Goal: Transaction & Acquisition: Purchase product/service

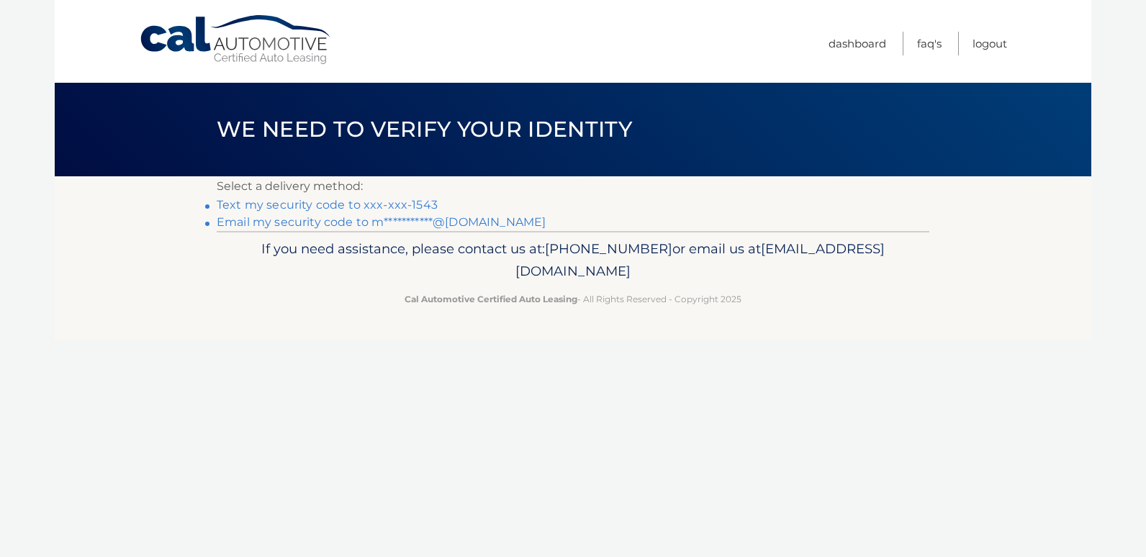
click at [390, 202] on link "Text my security code to xxx-xxx-1543" at bounding box center [327, 205] width 221 height 14
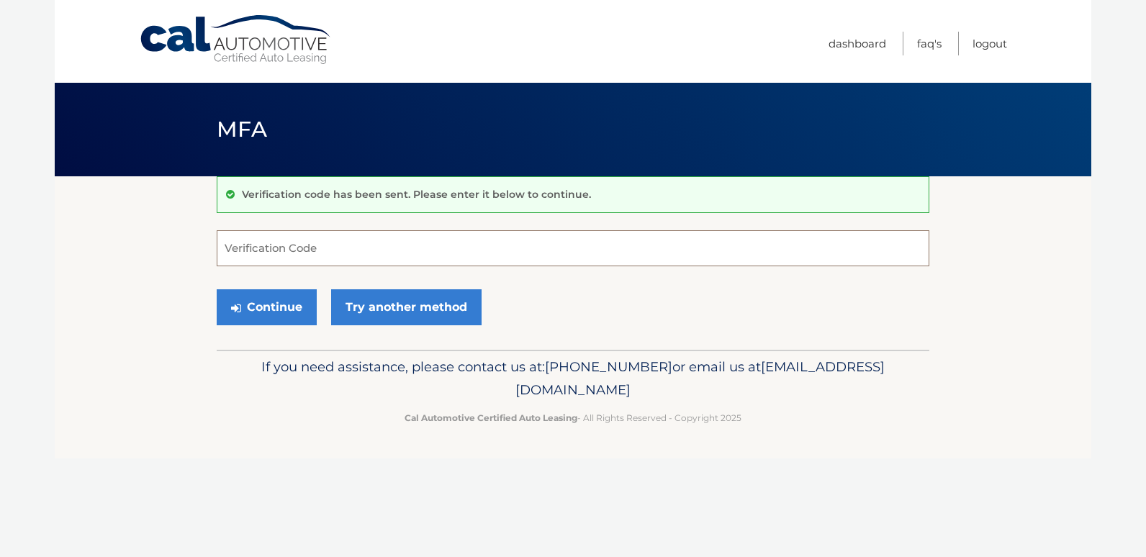
click at [274, 260] on input "Verification Code" at bounding box center [573, 248] width 713 height 36
type input "042753"
click at [276, 310] on button "Continue" at bounding box center [267, 307] width 100 height 36
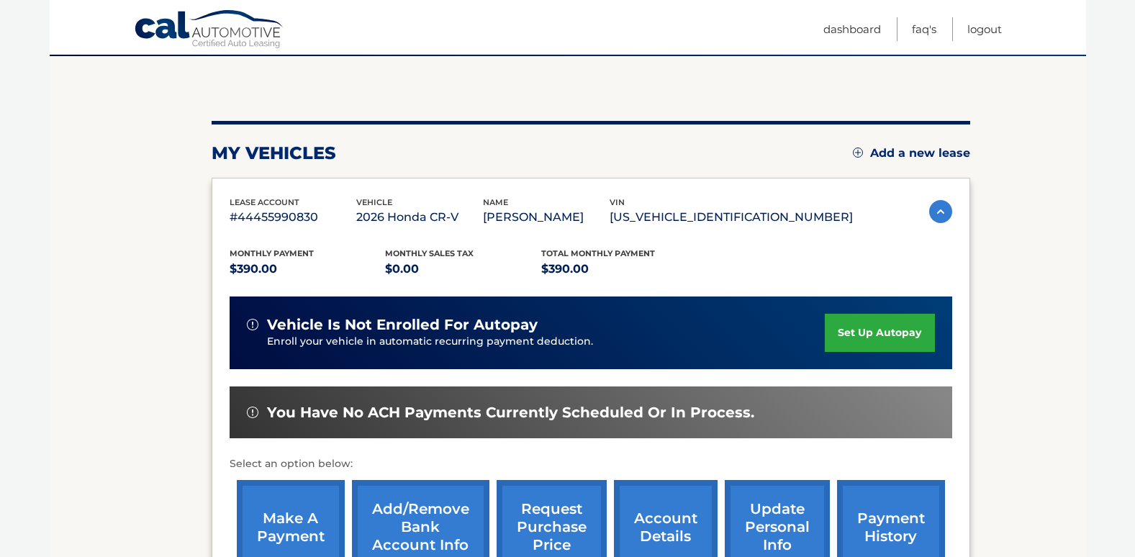
scroll to position [144, 0]
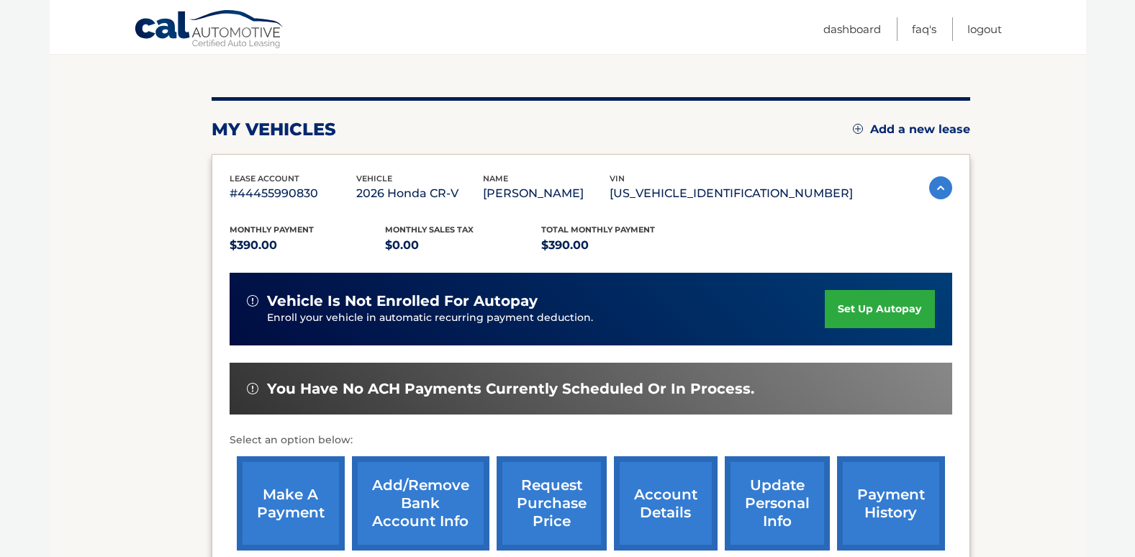
click at [284, 488] on link "make a payment" at bounding box center [291, 503] width 108 height 94
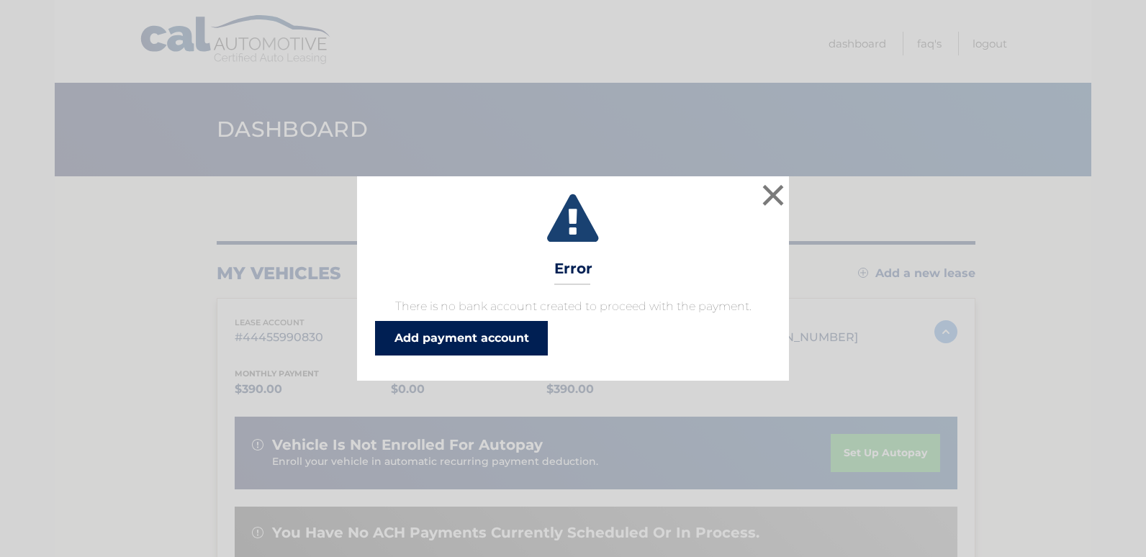
click at [457, 343] on link "Add payment account" at bounding box center [461, 338] width 173 height 35
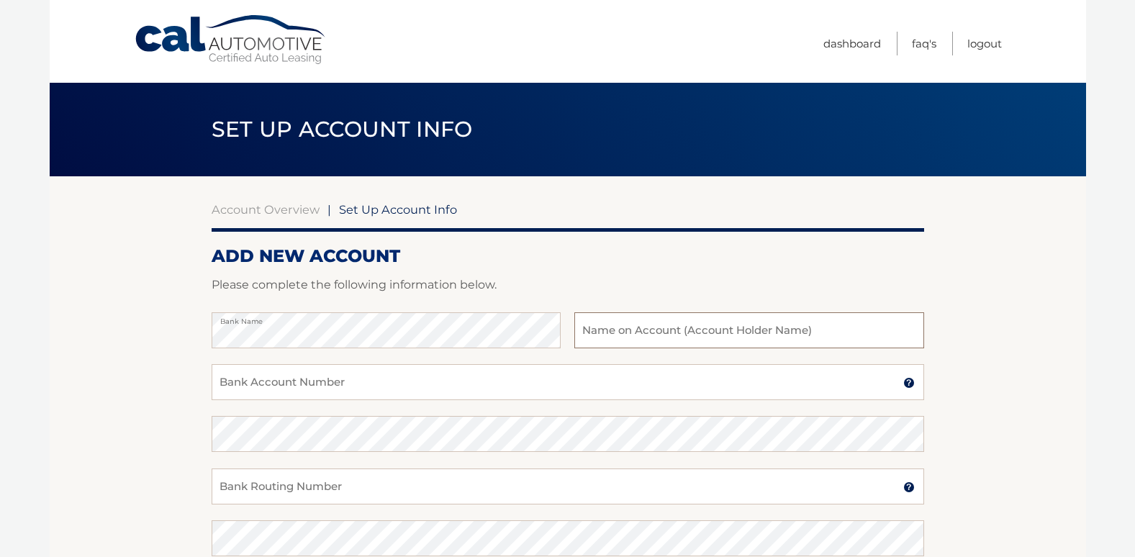
click at [620, 326] on input "text" at bounding box center [748, 330] width 349 height 36
type input "[PERSON_NAME]"
click at [312, 387] on input "Bank Account Number" at bounding box center [568, 382] width 713 height 36
type input "621013421265"
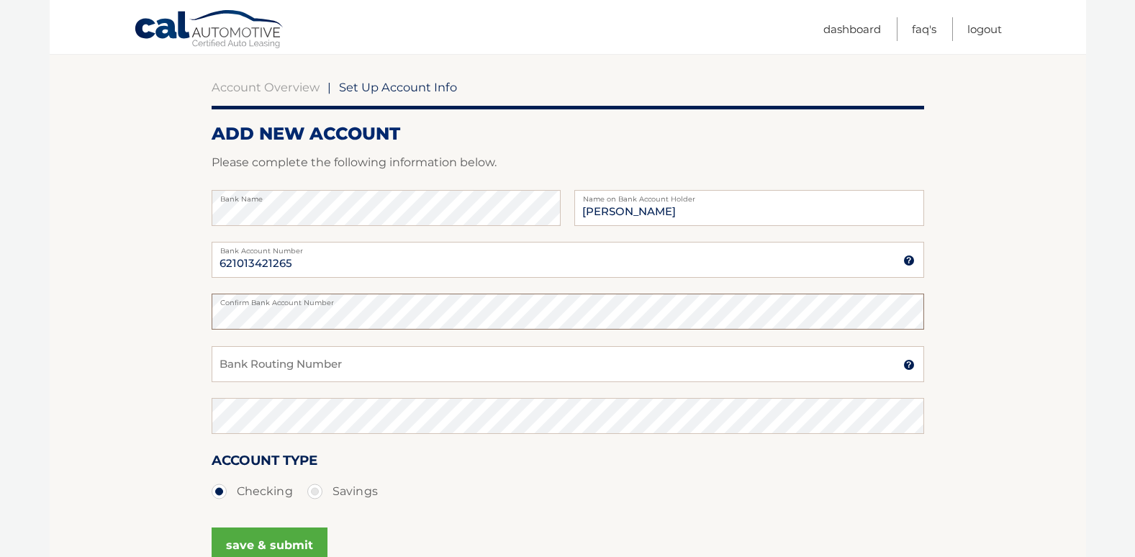
scroll to position [144, 0]
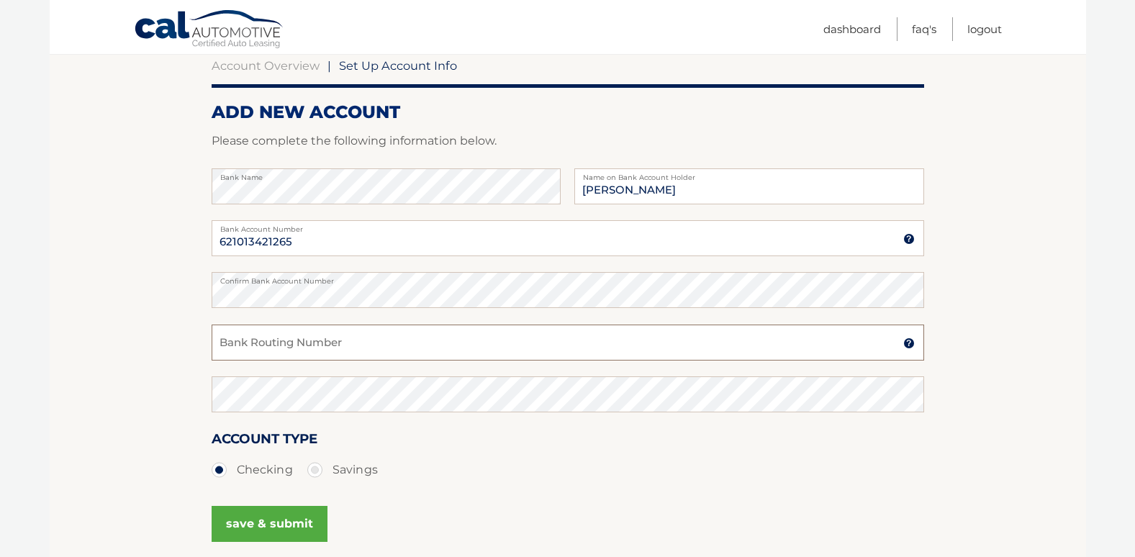
click at [294, 359] on input "Bank Routing Number" at bounding box center [568, 343] width 713 height 36
type input "021000021"
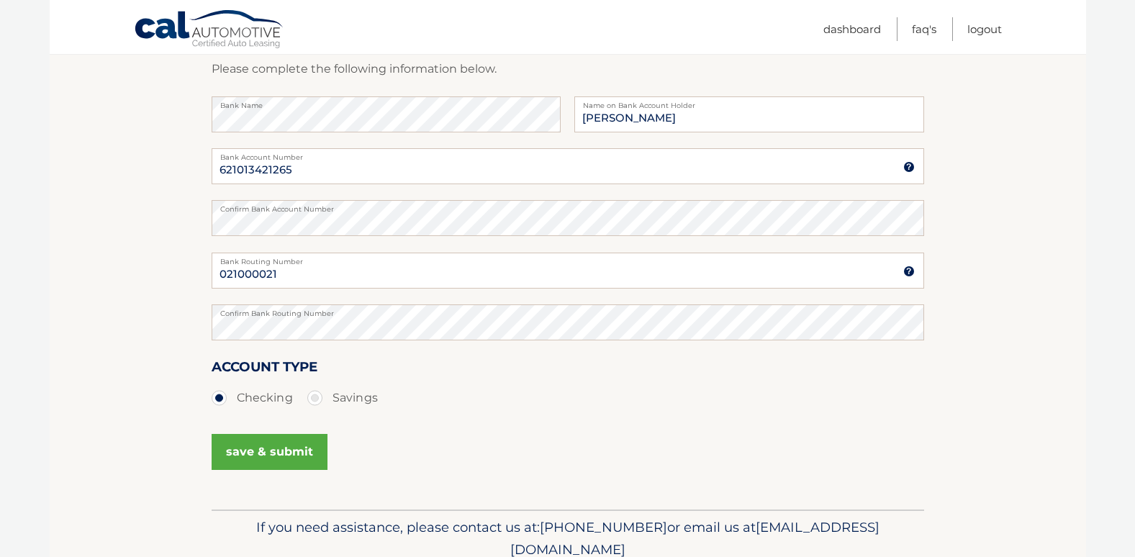
click at [254, 448] on button "save & submit" at bounding box center [270, 452] width 116 height 36
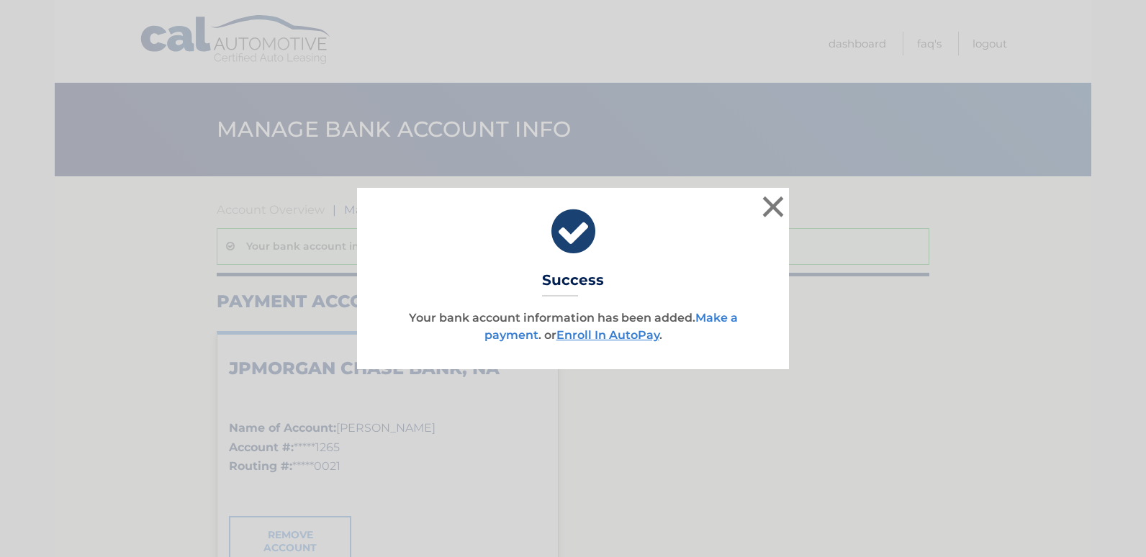
click at [720, 315] on link "Make a payment" at bounding box center [610, 326] width 253 height 31
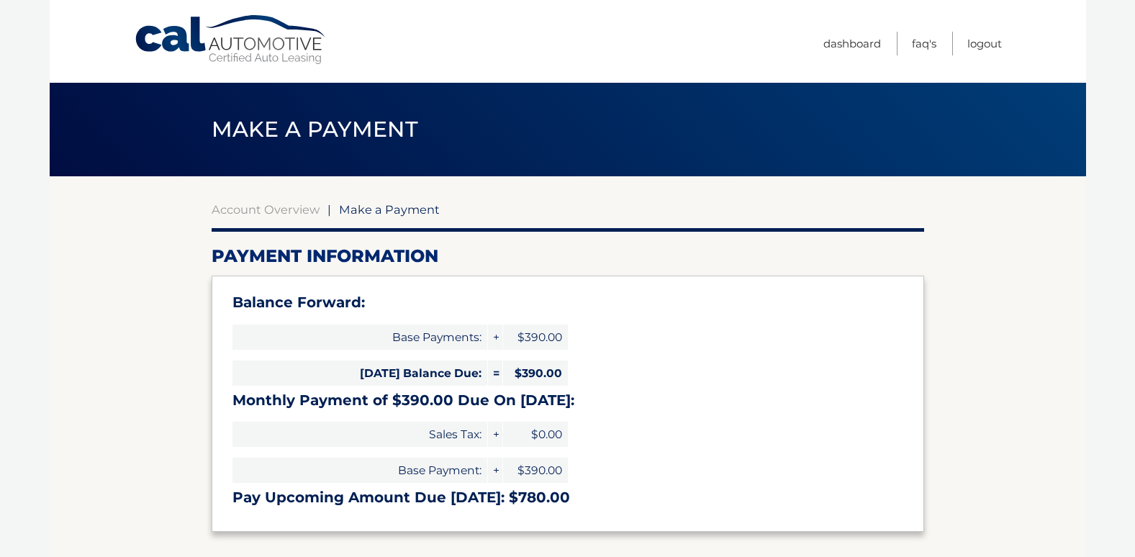
select select "MzRmNjEzMTYtODdiOC00YWQ5LTkwNGMtZDk2NTEzMDNhMTll"
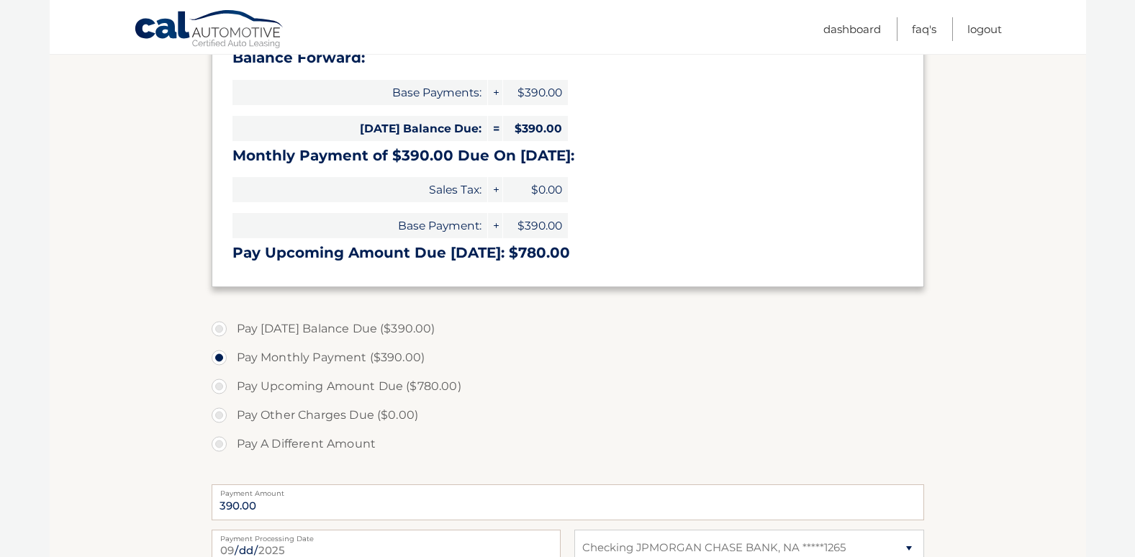
scroll to position [288, 0]
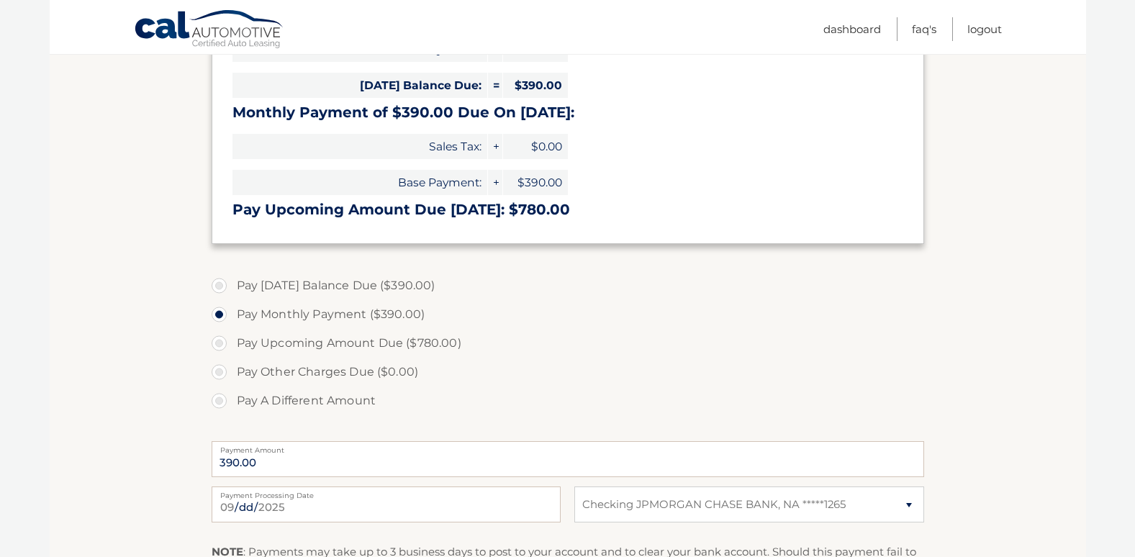
click at [364, 311] on label "Pay Monthly Payment ($390.00)" at bounding box center [568, 314] width 713 height 29
click at [232, 311] on input "Pay Monthly Payment ($390.00)" at bounding box center [224, 311] width 14 height 23
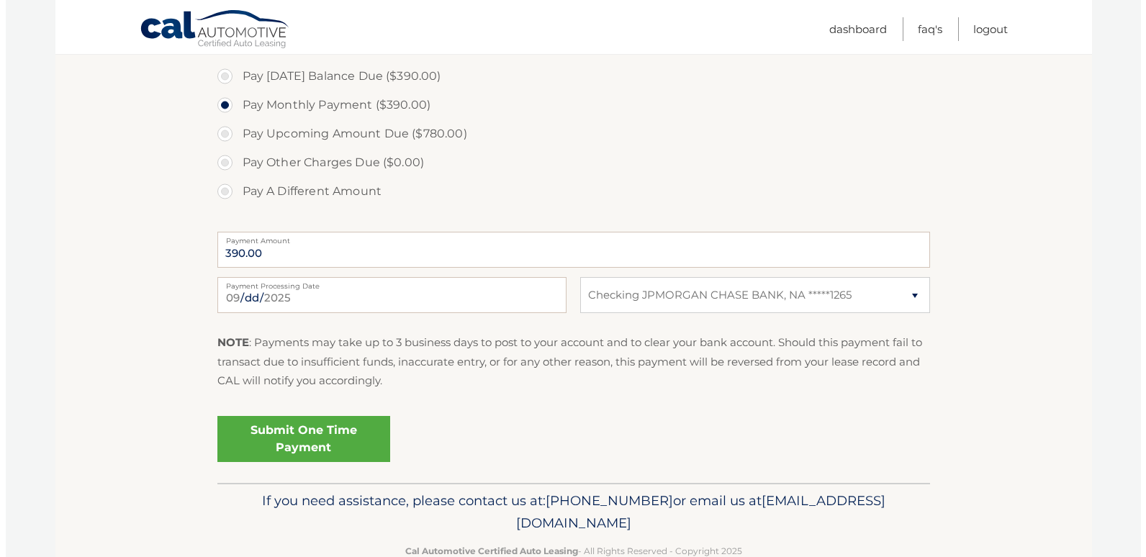
scroll to position [504, 0]
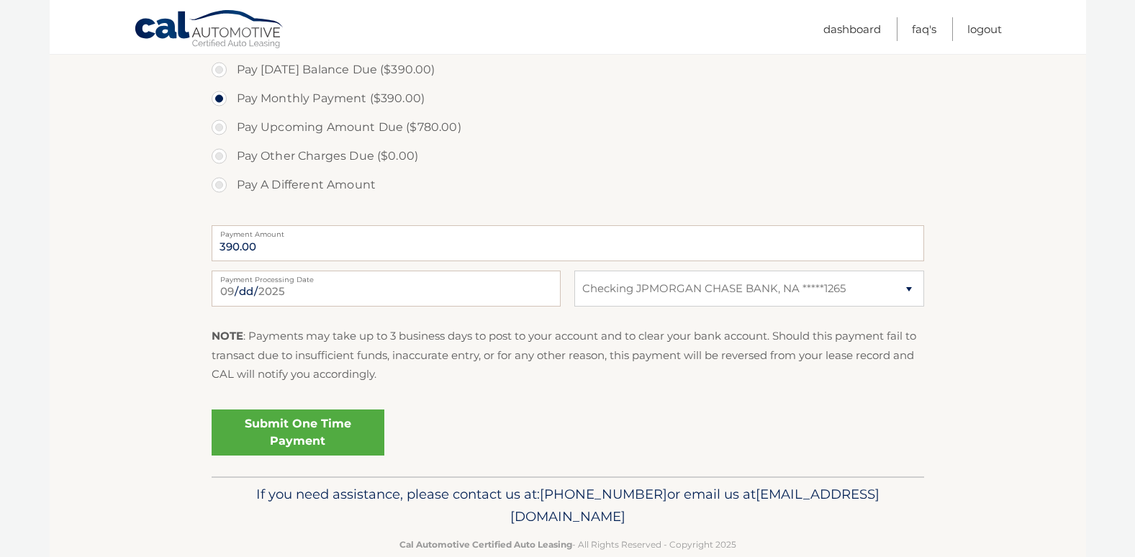
click at [309, 430] on link "Submit One Time Payment" at bounding box center [298, 433] width 173 height 46
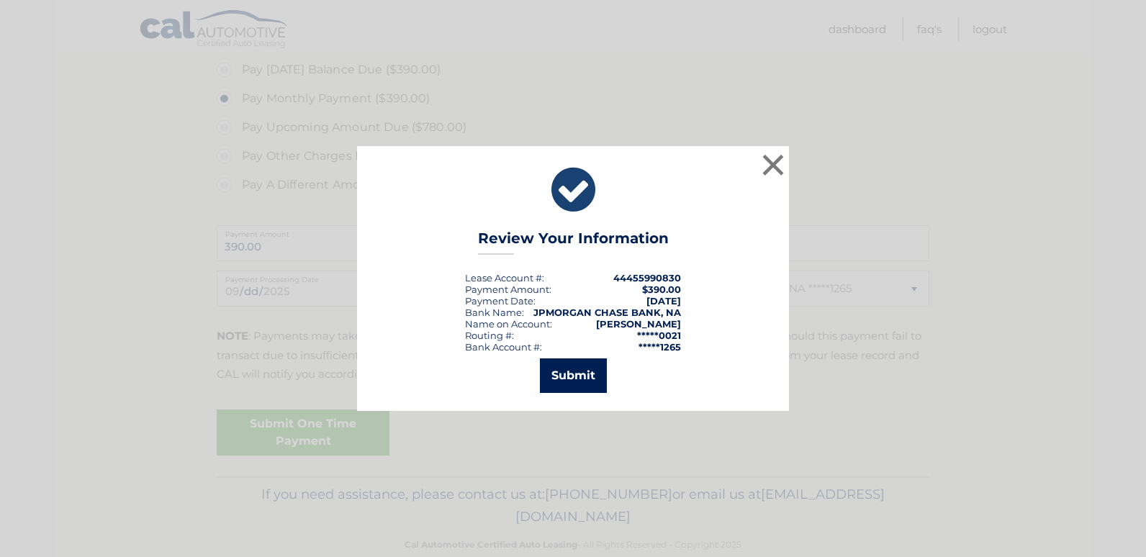
click at [571, 374] on button "Submit" at bounding box center [573, 375] width 67 height 35
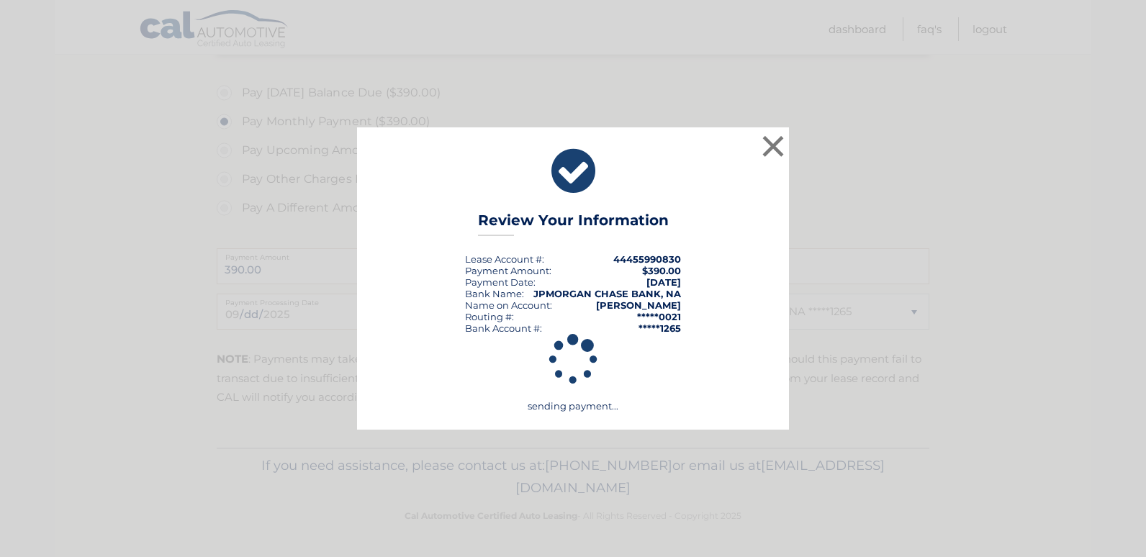
scroll to position [481, 0]
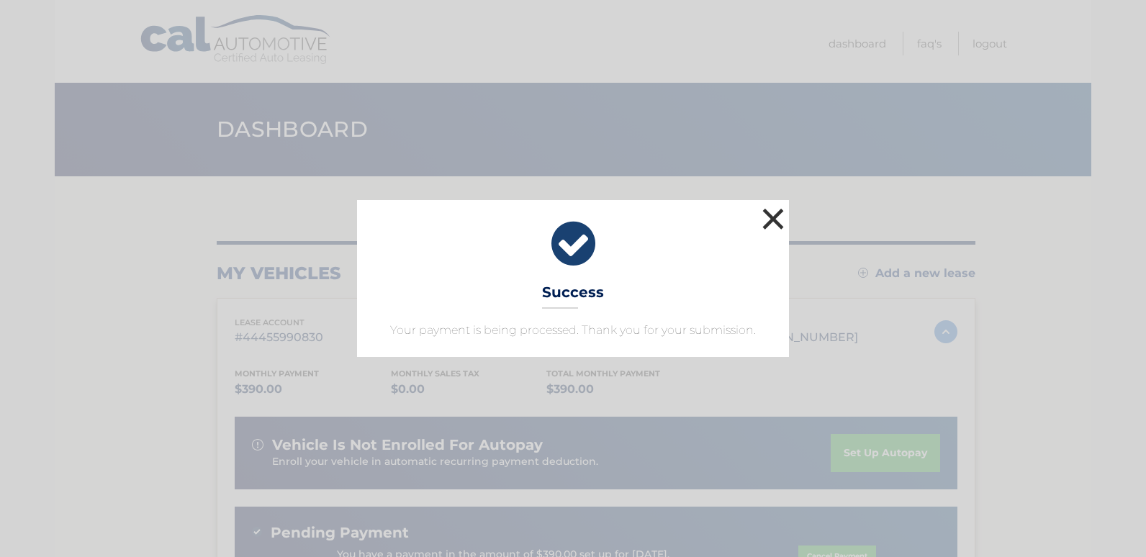
click at [771, 218] on button "×" at bounding box center [773, 218] width 29 height 29
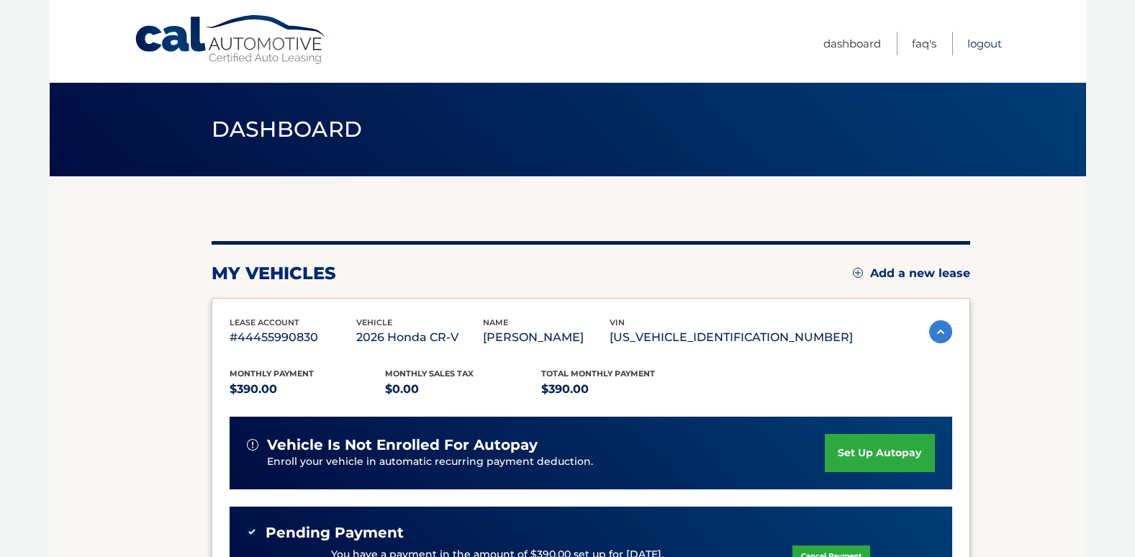
click at [985, 40] on link "Logout" at bounding box center [984, 44] width 35 height 24
